Goal: Task Accomplishment & Management: Use online tool/utility

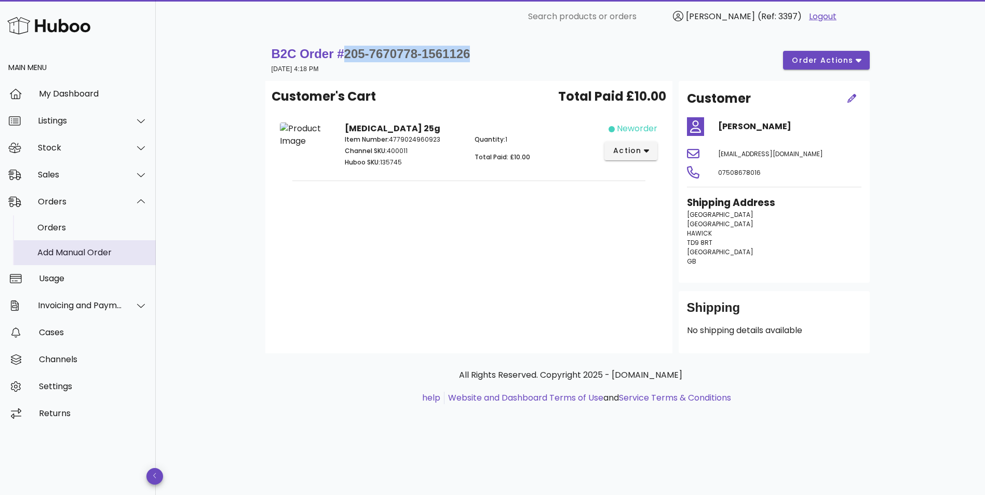
click at [58, 249] on div "Add Manual Order" at bounding box center [92, 253] width 110 height 10
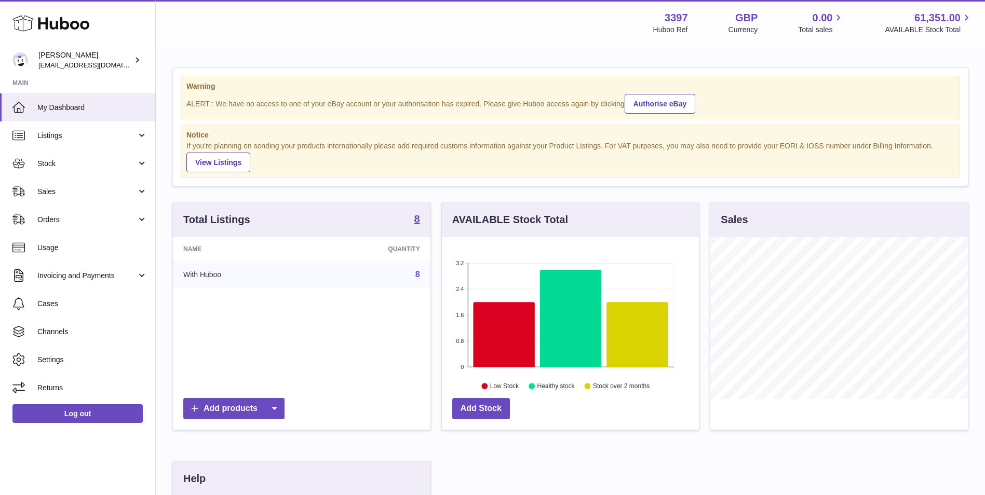
scroll to position [162, 257]
click at [64, 225] on link "Orders" at bounding box center [77, 220] width 155 height 28
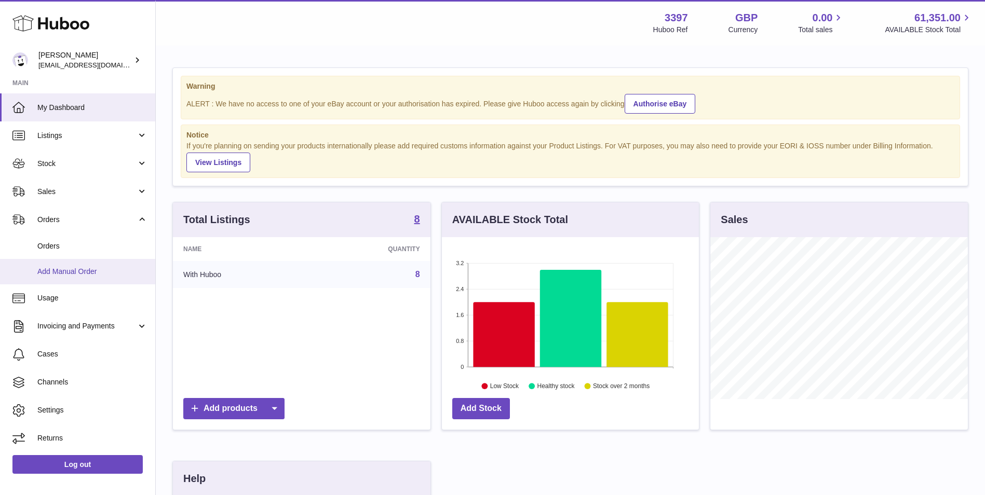
click at [69, 267] on span "Add Manual Order" at bounding box center [92, 272] width 110 height 10
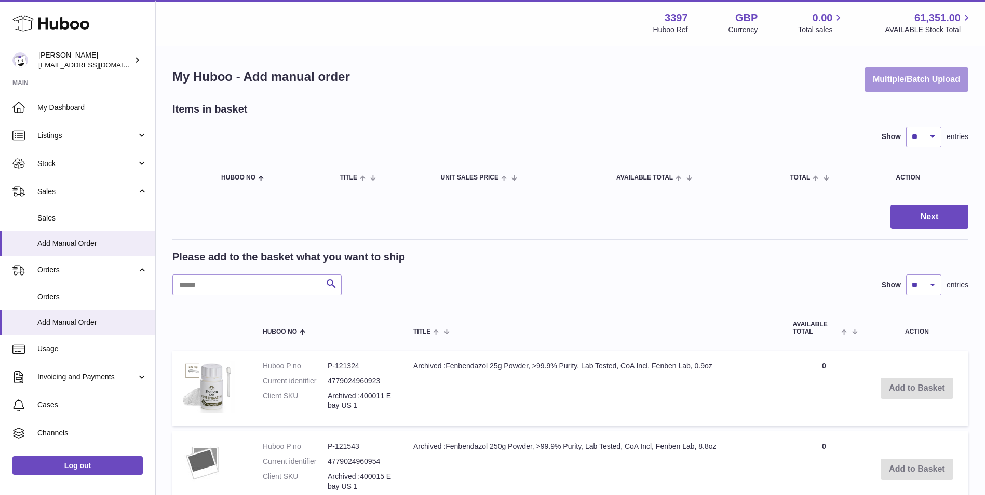
click at [913, 82] on button "Multiple/Batch Upload" at bounding box center [916, 79] width 104 height 24
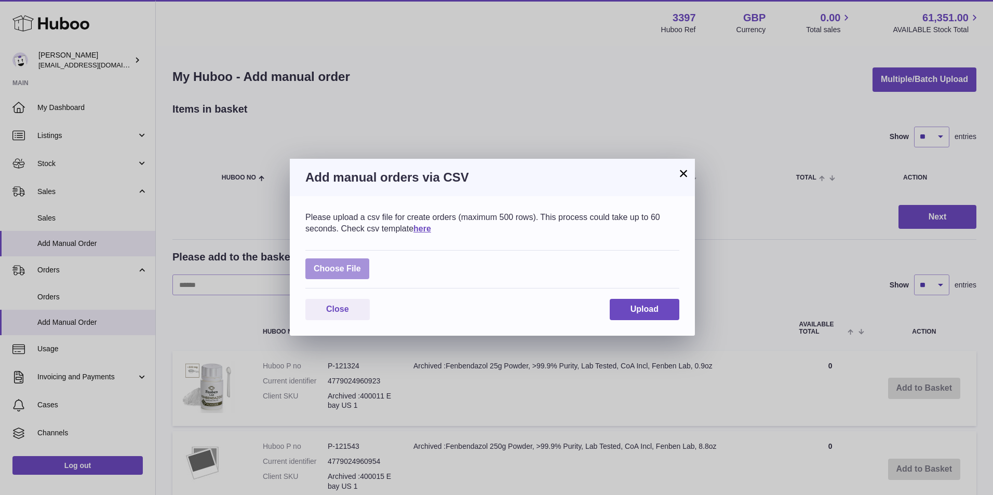
click at [342, 270] on label at bounding box center [337, 269] width 64 height 21
click at [361, 264] on input "file" at bounding box center [361, 264] width 1 height 1
type input "**********"
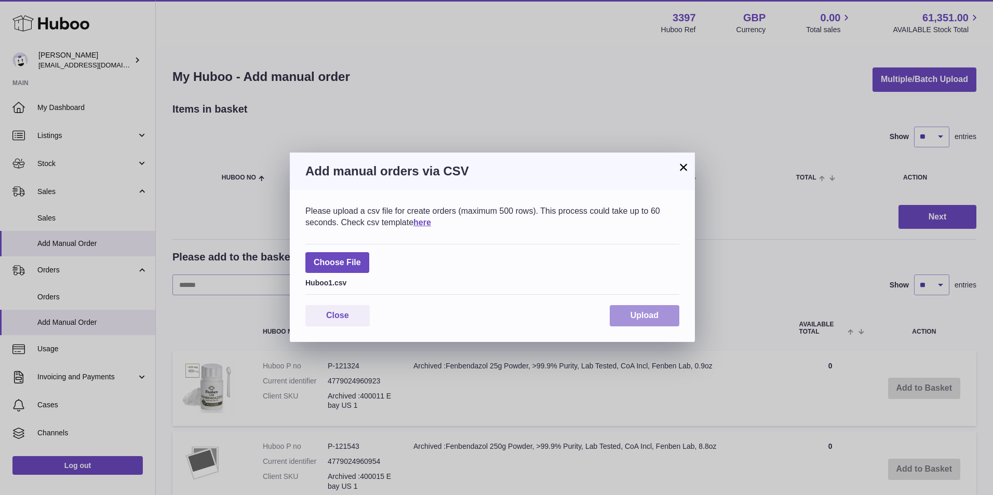
click at [649, 317] on span "Upload" at bounding box center [644, 315] width 28 height 9
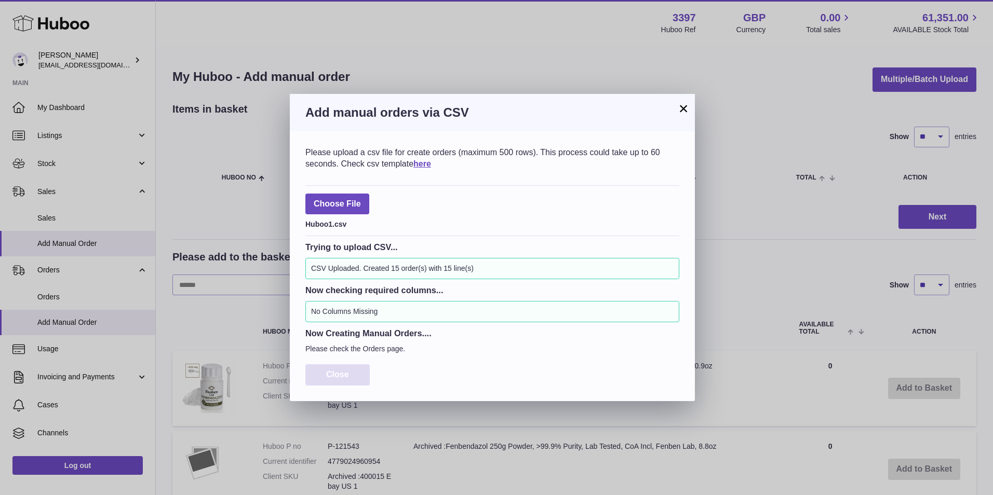
click at [348, 373] on span "Close" at bounding box center [337, 374] width 23 height 9
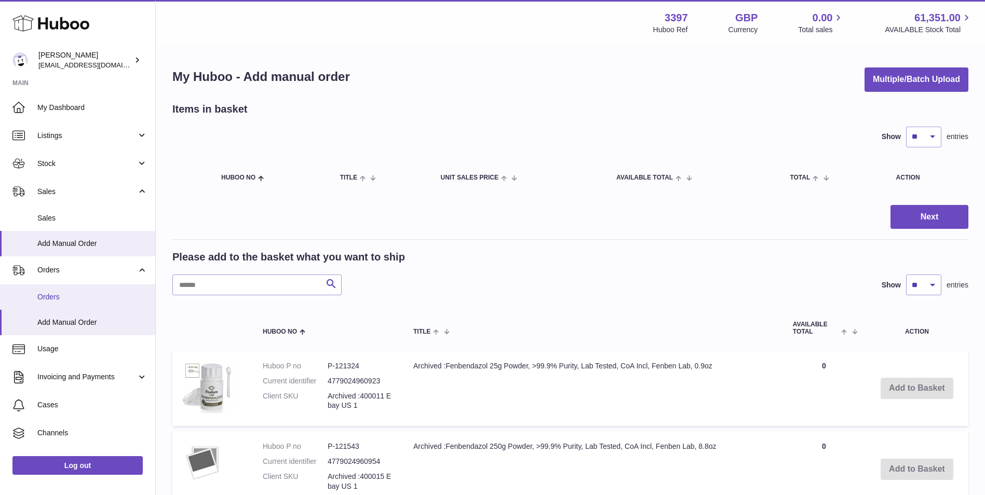
click at [59, 291] on link "Orders" at bounding box center [77, 297] width 155 height 25
